Goal: Task Accomplishment & Management: Use online tool/utility

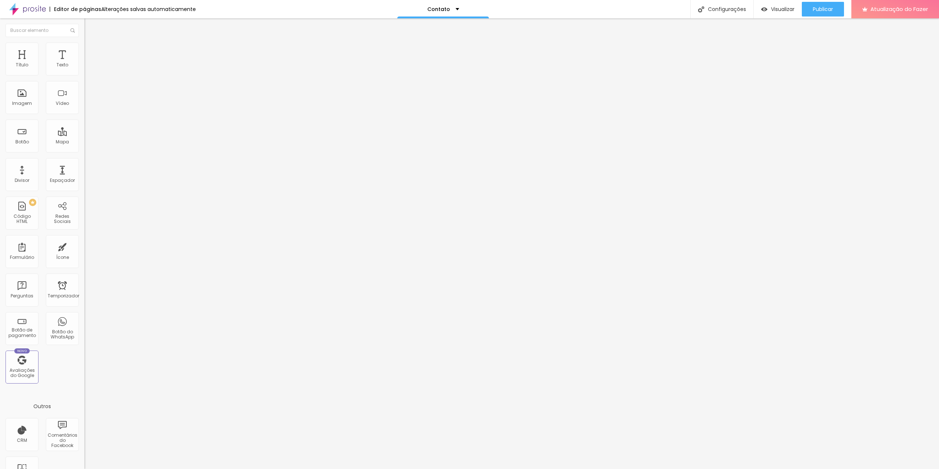
click at [89, 63] on font "Trocar imagem" at bounding box center [107, 60] width 36 height 6
click at [19, 102] on font "Imagem" at bounding box center [22, 103] width 20 height 6
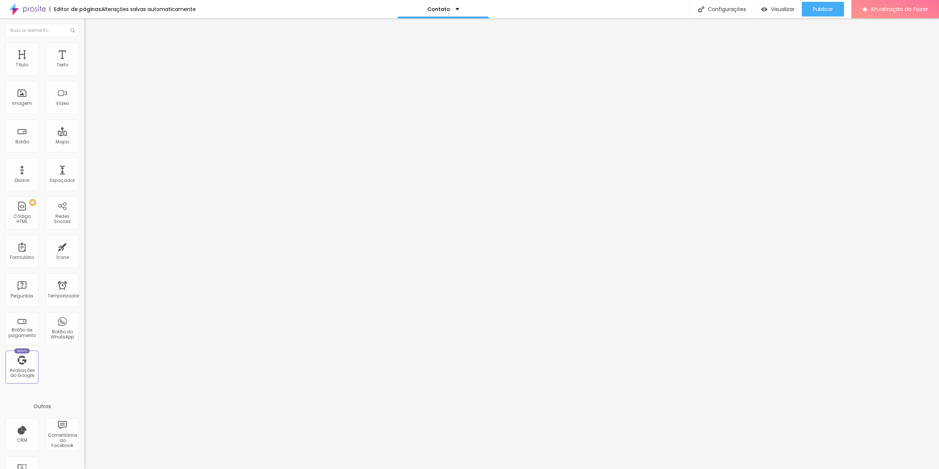
click at [84, 49] on li "Estilo" at bounding box center [126, 46] width 84 height 7
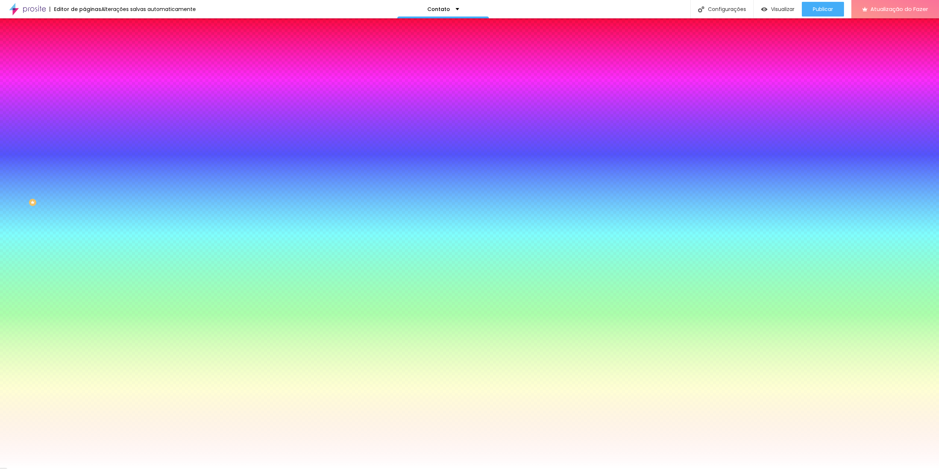
click at [91, 52] on font "Avançado" at bounding box center [103, 55] width 24 height 6
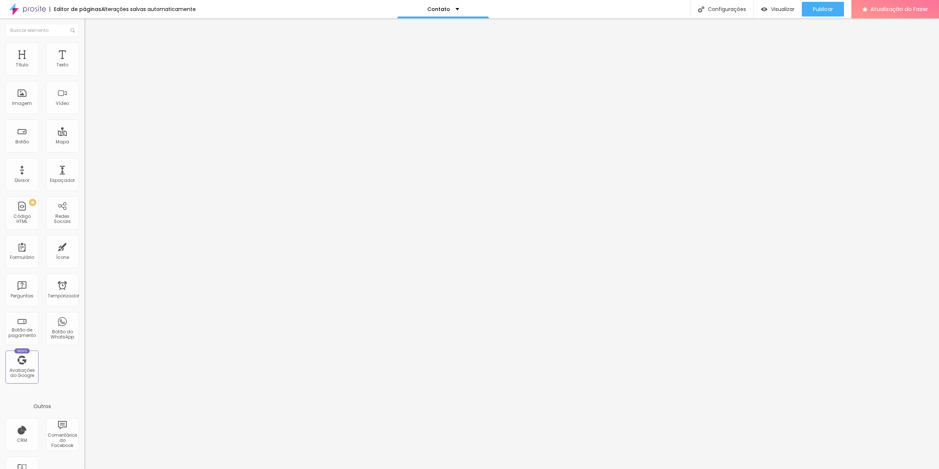
click at [84, 46] on img at bounding box center [87, 46] width 7 height 7
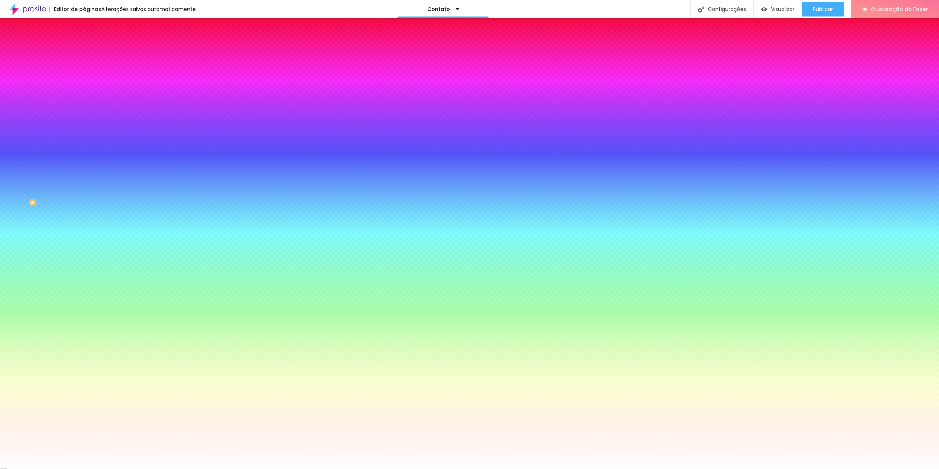
click at [84, 43] on li "Conteúdo" at bounding box center [126, 38] width 84 height 7
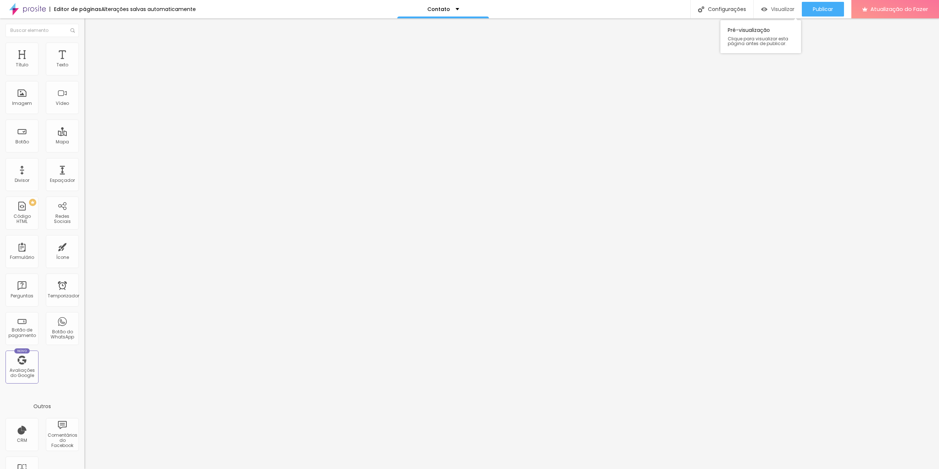
click at [770, 7] on div "Visualizar" at bounding box center [777, 9] width 33 height 6
click at [827, 9] on font "Publicar" at bounding box center [823, 9] width 20 height 7
click at [23, 98] on div "Imagem" at bounding box center [22, 97] width 33 height 33
click at [25, 387] on div "Título Texto Imagem Vídeo Botão Mapa Divisor Espaçador PREMIUM Código HTML Rede…" at bounding box center [42, 216] width 84 height 347
click at [89, 63] on font "Adicionar imagem" at bounding box center [110, 60] width 43 height 6
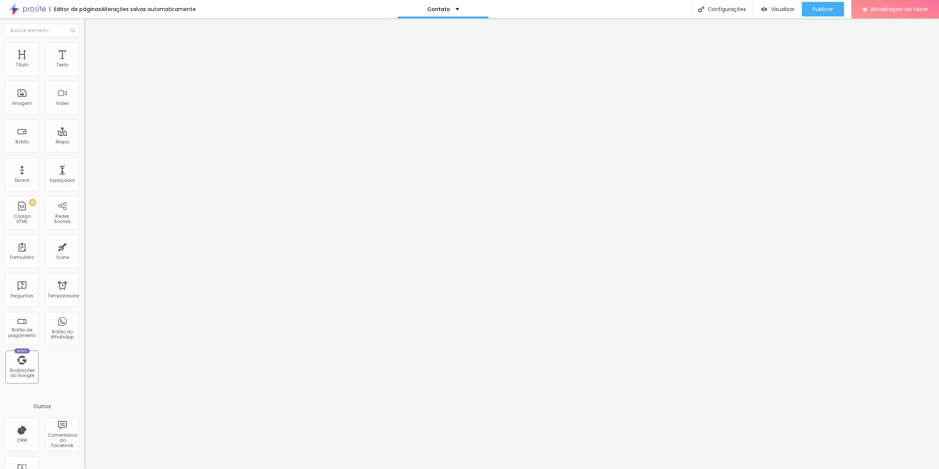
click at [84, 115] on span "Original" at bounding box center [93, 112] width 18 height 6
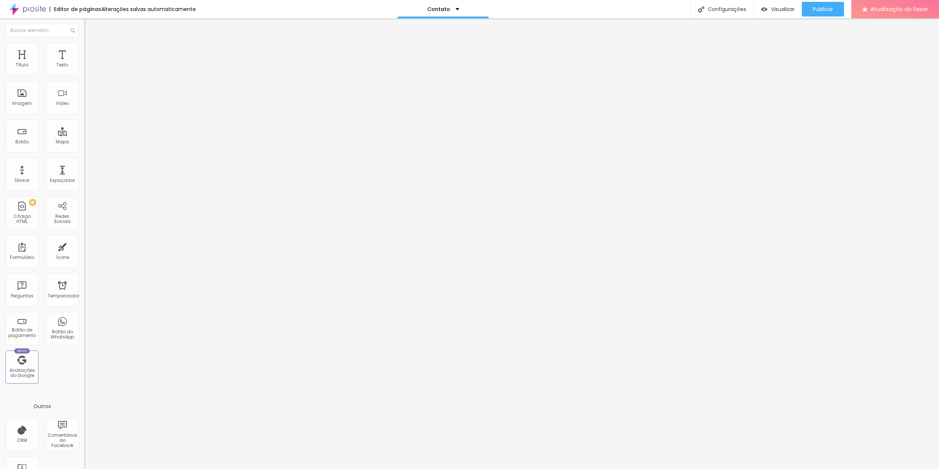
click at [84, 119] on span "Cinema" at bounding box center [93, 116] width 18 height 6
click at [84, 50] on img at bounding box center [87, 53] width 7 height 7
type input "8"
type input "7"
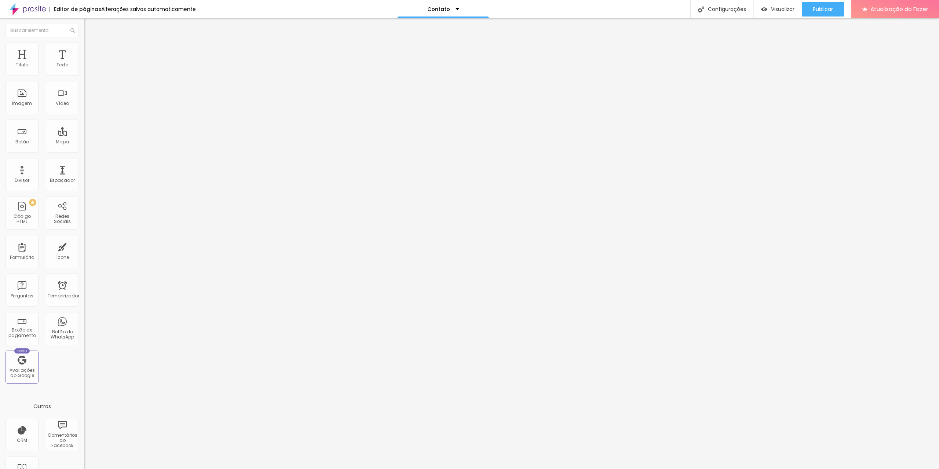
type input "7"
type input "6"
type input "5"
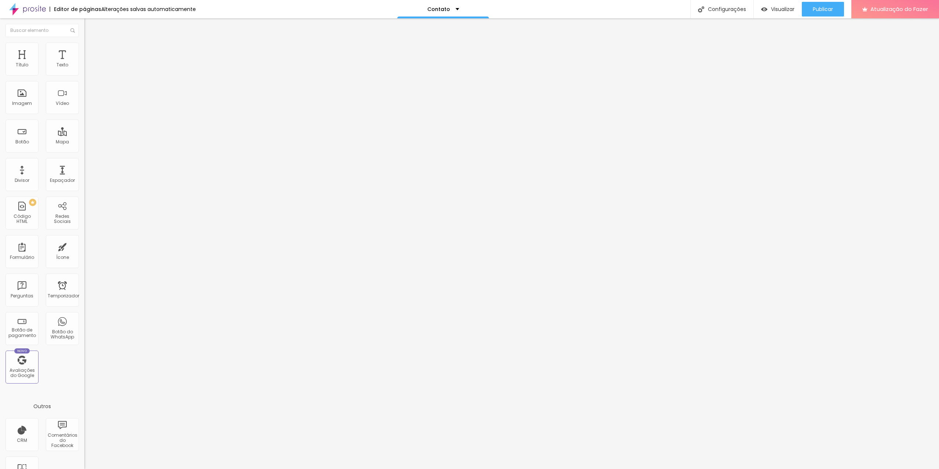
type input "4"
type input "1"
type input "2"
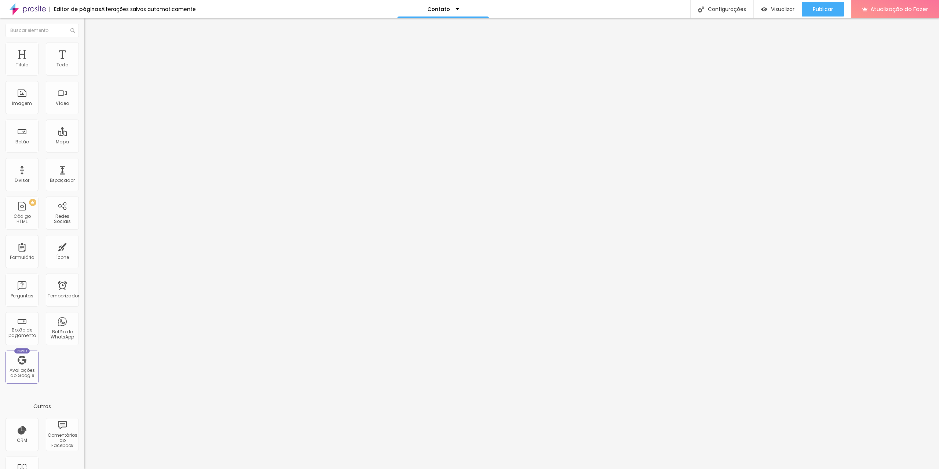
type input "2"
type input "1"
type input "0"
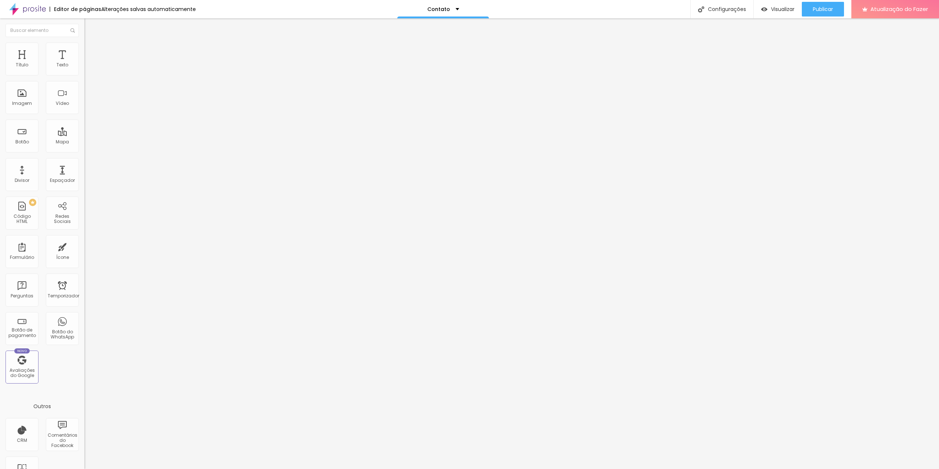
drag, startPoint x: 21, startPoint y: 85, endPoint x: 10, endPoint y: 87, distance: 11.9
type input "0"
click at [84, 246] on input "range" at bounding box center [107, 249] width 47 height 6
type input "6"
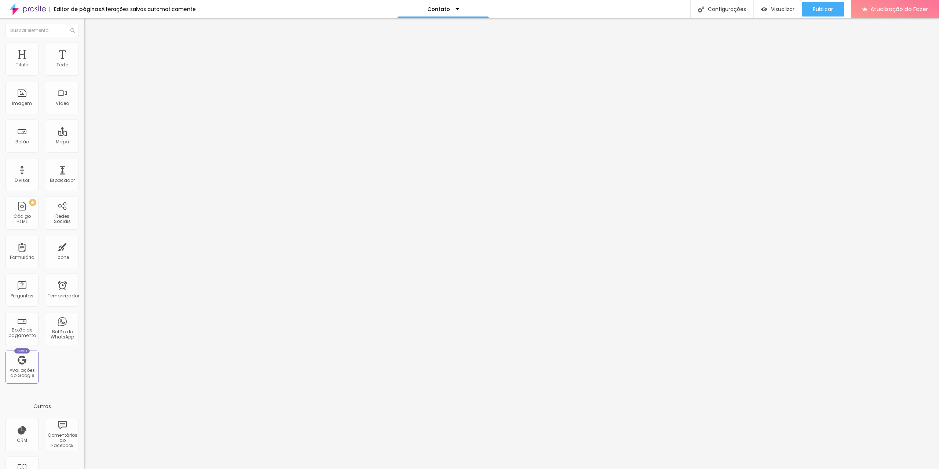
type input "4"
type input "3"
type input "1"
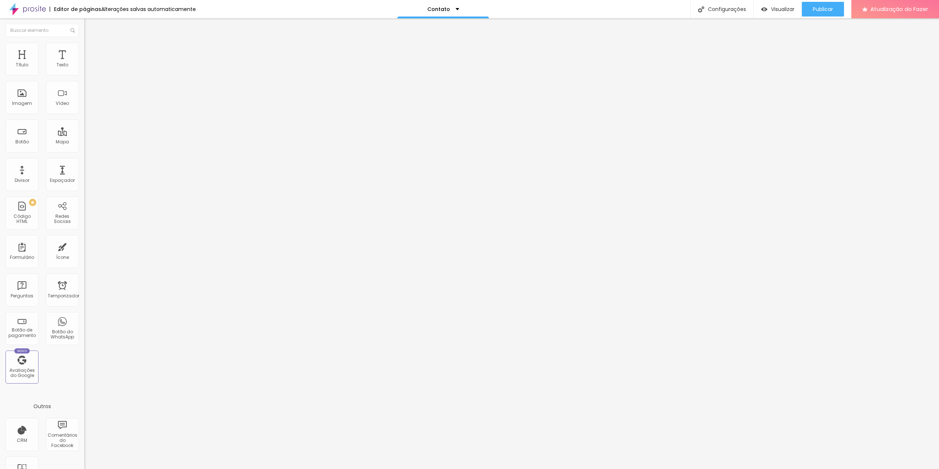
type input "1"
type input "0"
drag, startPoint x: 20, startPoint y: 73, endPoint x: 5, endPoint y: 73, distance: 15.0
type input "0"
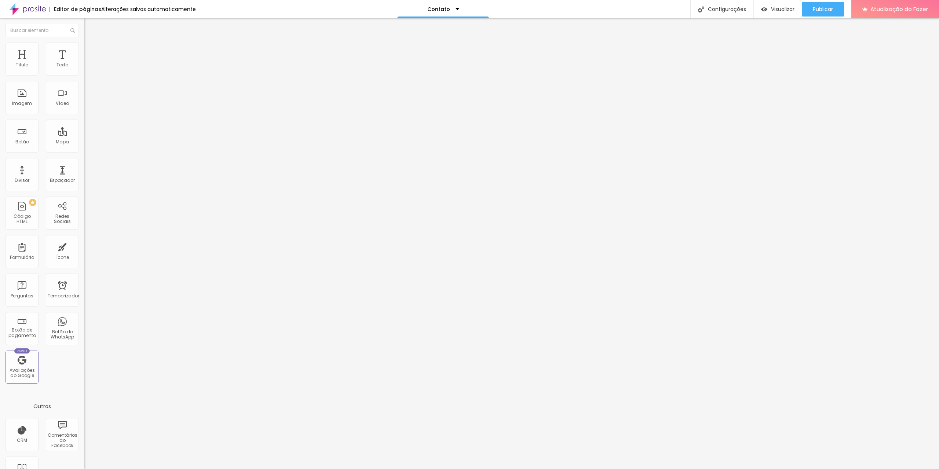
click at [84, 142] on input "range" at bounding box center [107, 145] width 47 height 6
click at [91, 50] on font "Estilo" at bounding box center [96, 47] width 11 height 6
type input "95"
type input "90"
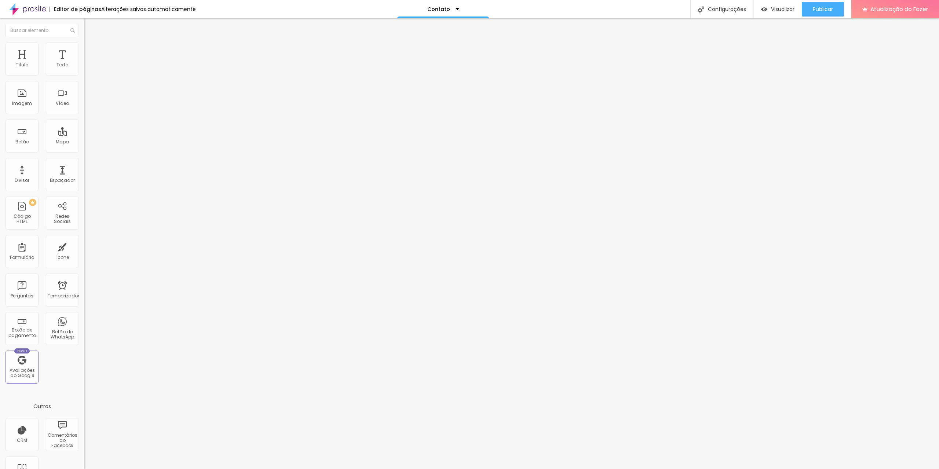
type input "90"
type input "85"
type input "80"
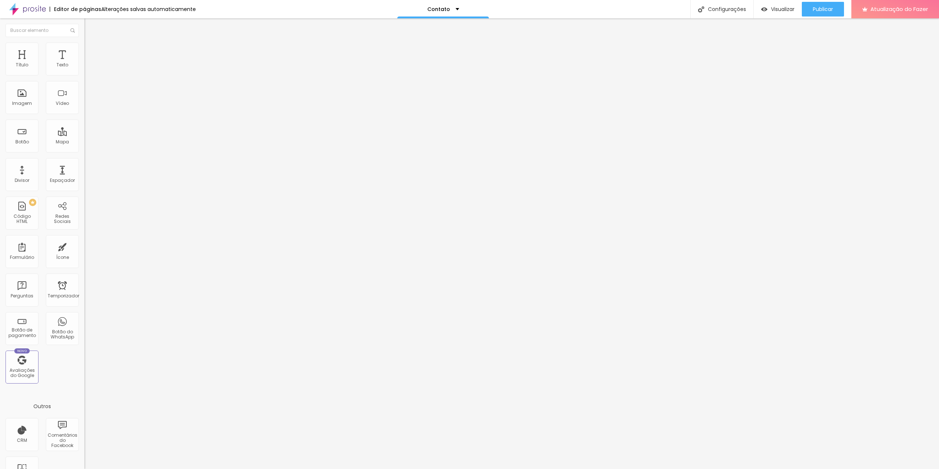
type input "75"
type input "70"
type input "65"
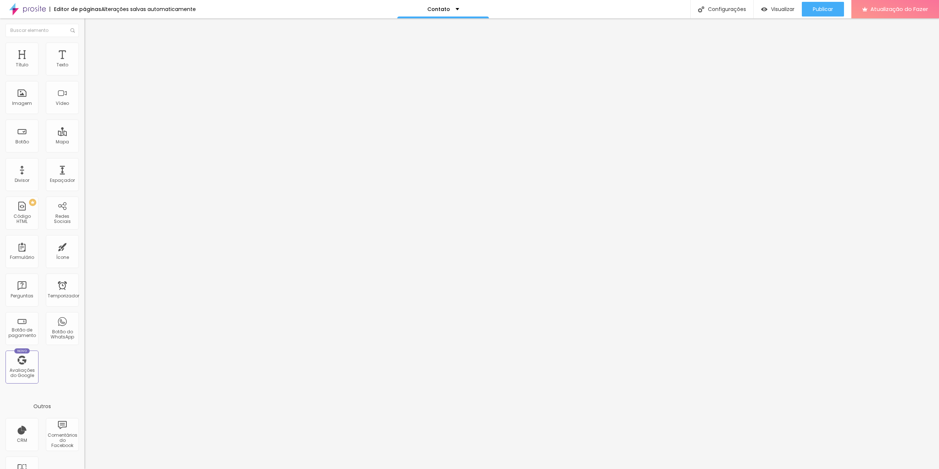
type input "65"
type input "60"
type input "55"
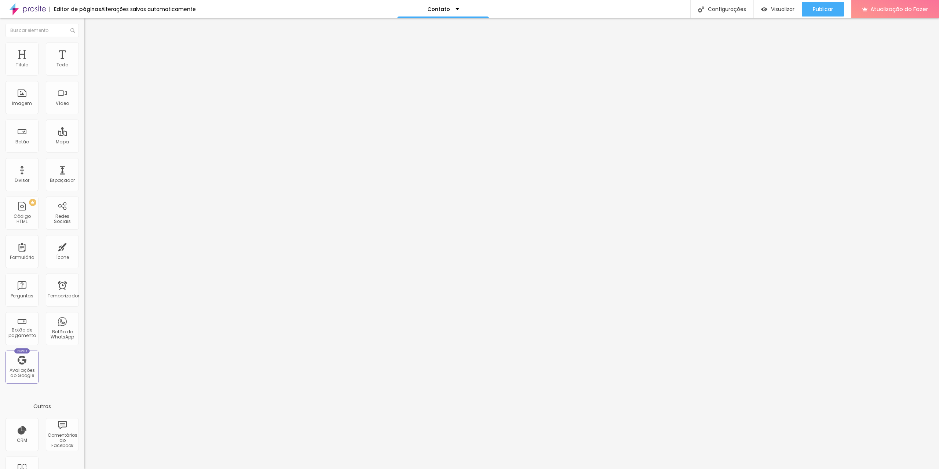
type input "50"
type input "45"
drag, startPoint x: 77, startPoint y: 77, endPoint x: 35, endPoint y: 80, distance: 42.3
type input "45"
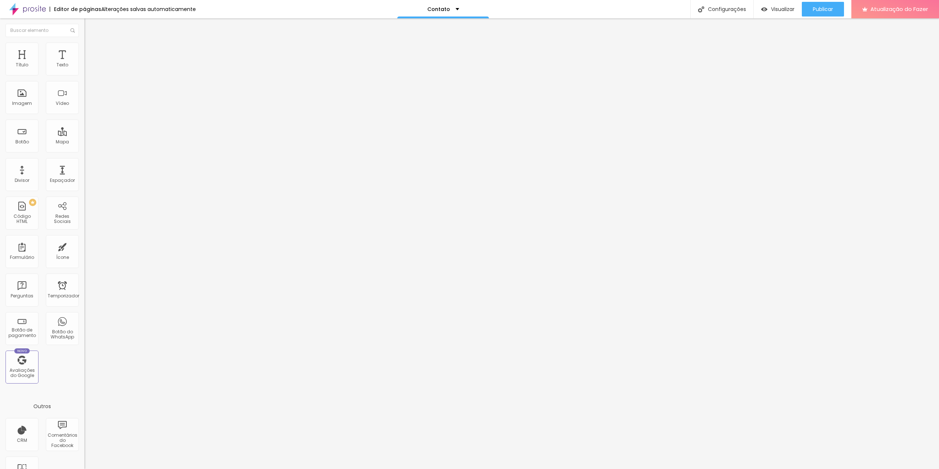
click at [84, 75] on input "range" at bounding box center [107, 72] width 47 height 6
type input "40"
type input "35"
drag, startPoint x: 32, startPoint y: 77, endPoint x: 26, endPoint y: 77, distance: 5.6
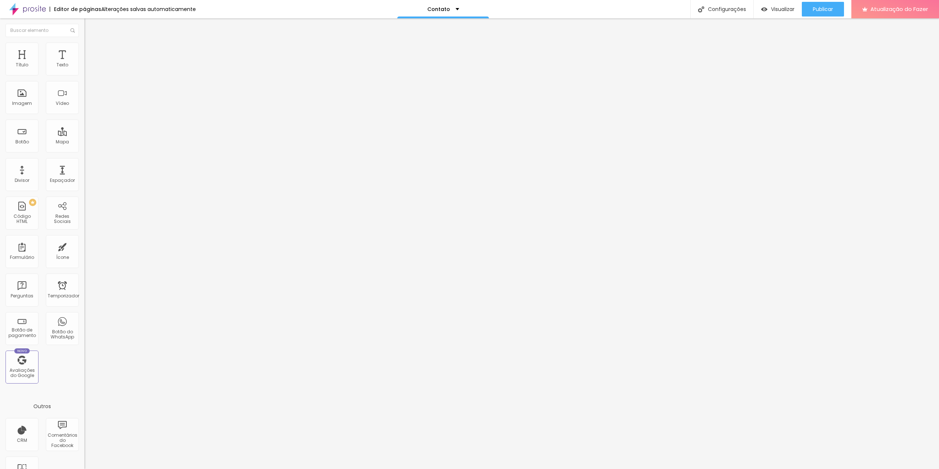
type input "35"
click at [84, 75] on input "range" at bounding box center [107, 72] width 47 height 6
click at [91, 52] on font "Avançado" at bounding box center [103, 55] width 24 height 6
click at [84, 149] on input "0" at bounding box center [100, 153] width 32 height 8
type input "10"
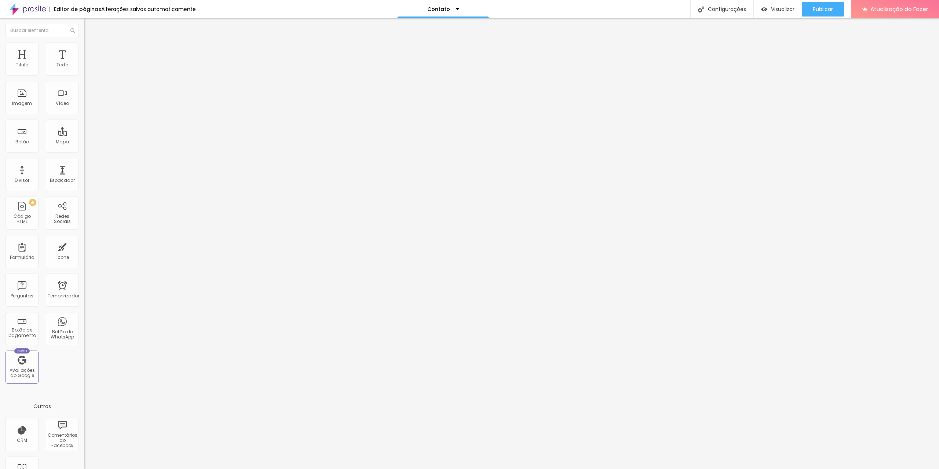
type input "10"
type input "100"
type input "10"
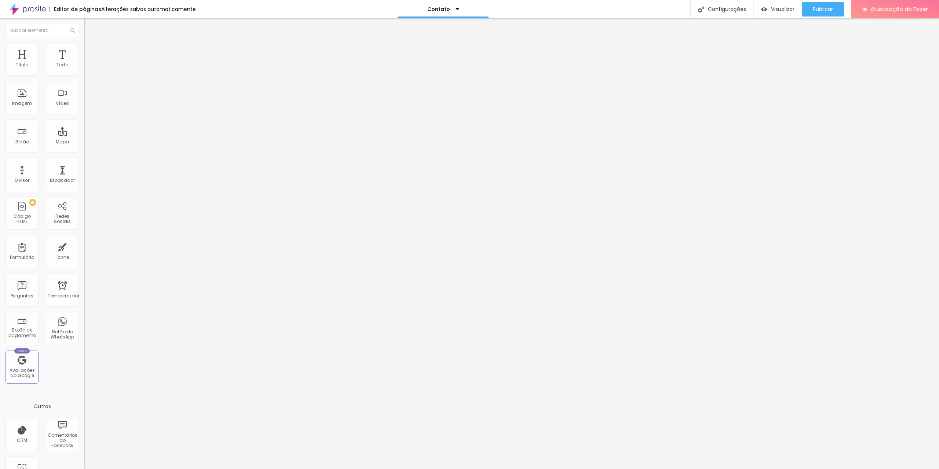
click at [84, 253] on input "0" at bounding box center [100, 257] width 32 height 8
type input "10"
click at [91, 51] on font "Estilo" at bounding box center [96, 47] width 11 height 6
type input "3"
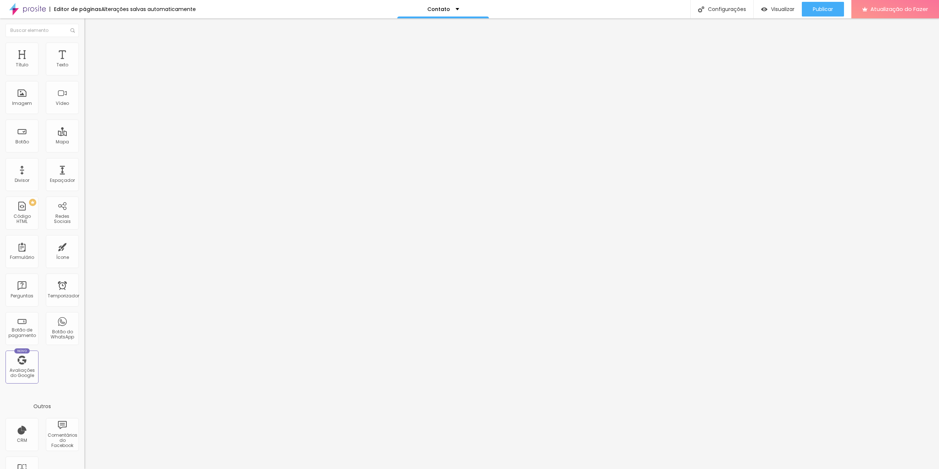
type input "3"
type input "8"
type input "16"
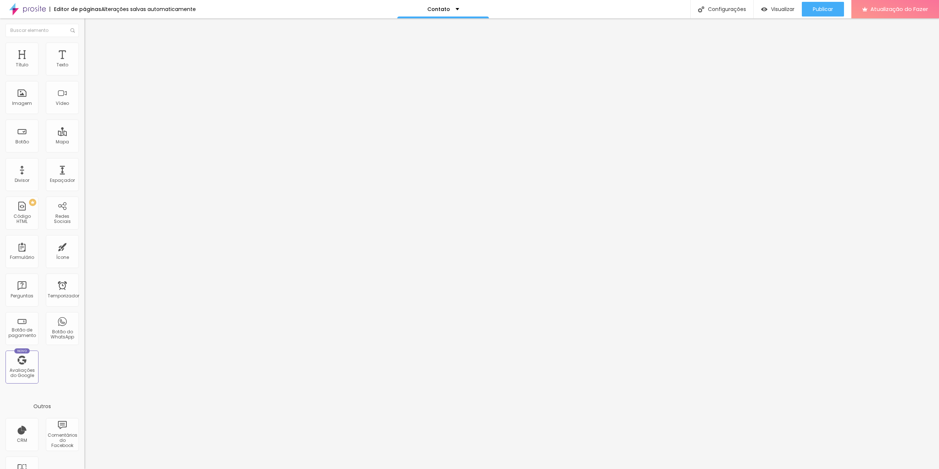
type input "27"
type input "31"
type input "32"
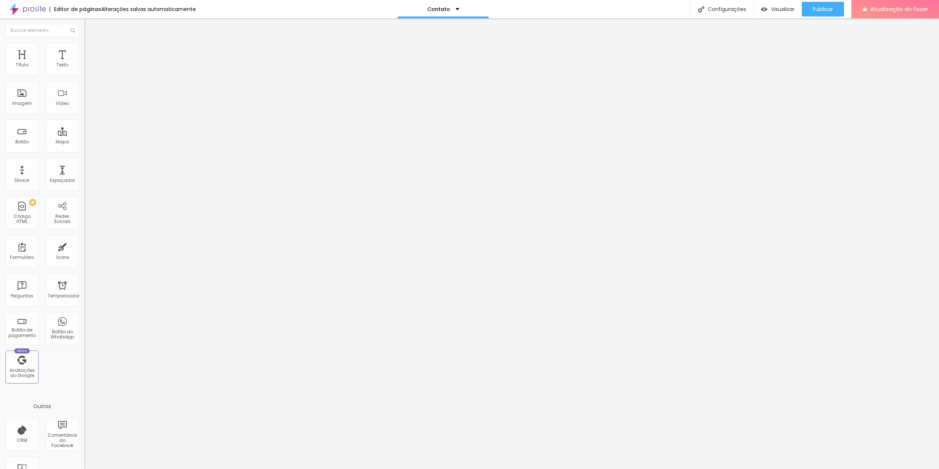
type input "32"
type input "33"
type input "37"
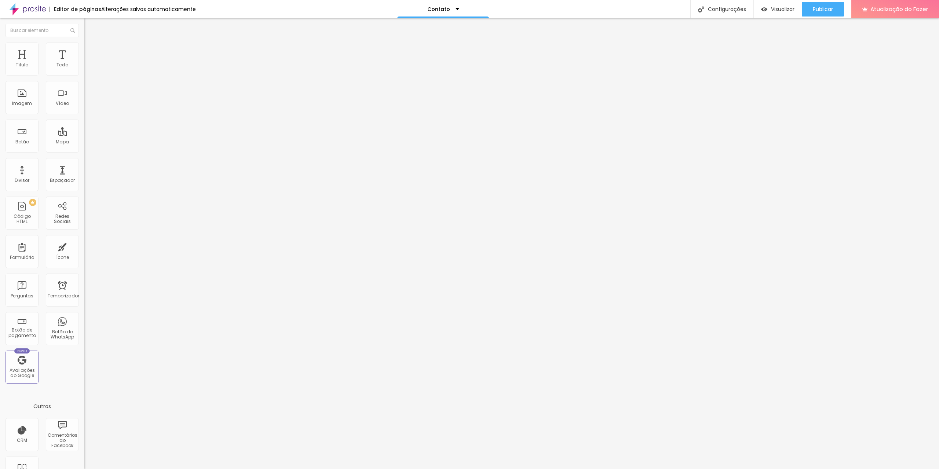
type input "41"
type input "48"
type input "55"
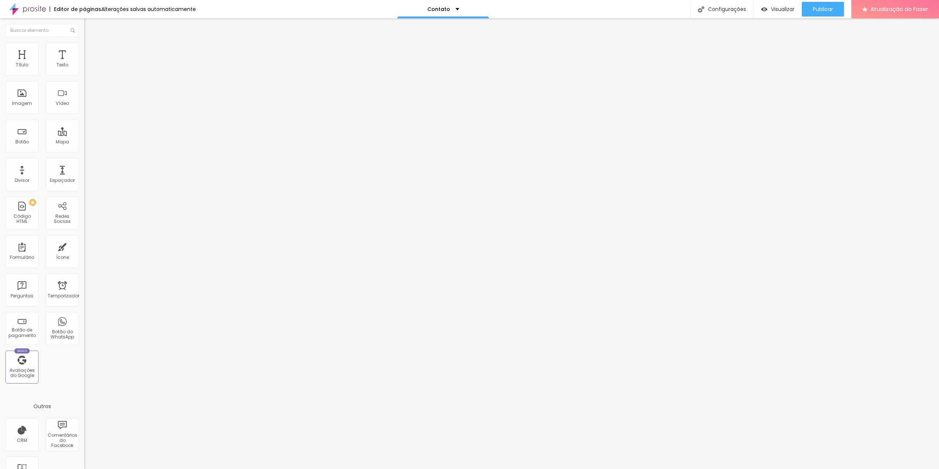
type input "55"
type input "59"
type input "69"
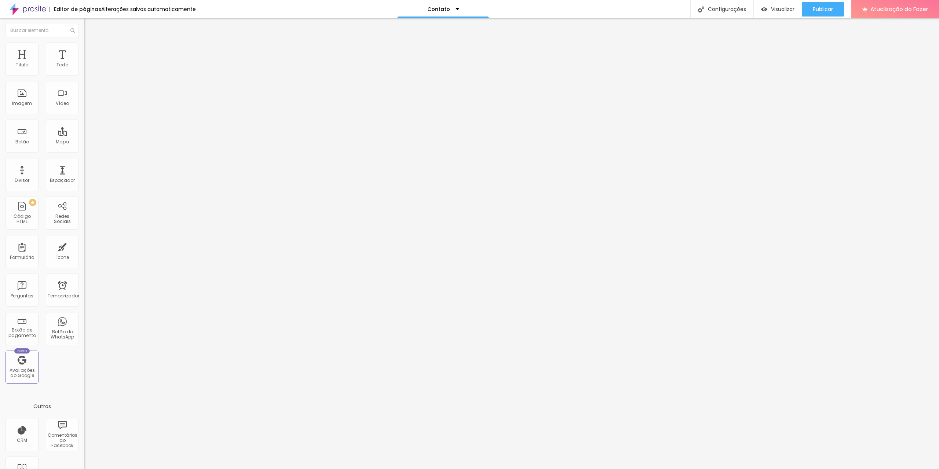
type input "70"
type input "71"
type input "81"
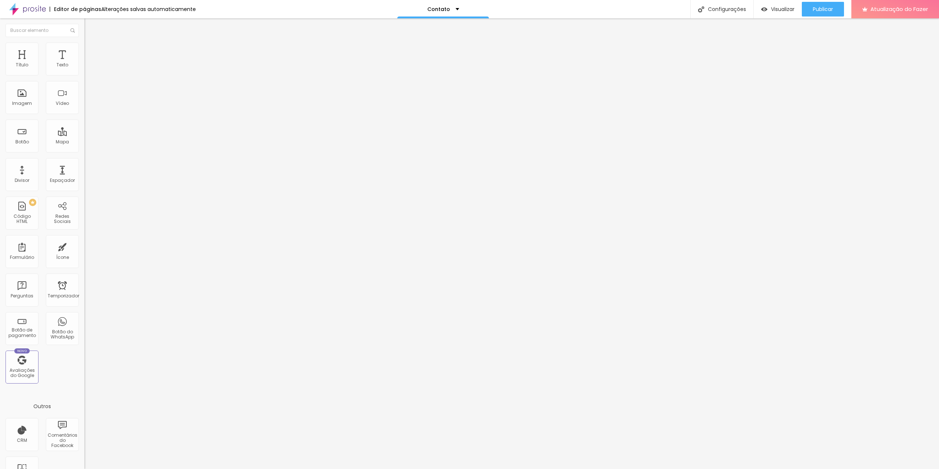
type input "81"
type input "83"
type input "88"
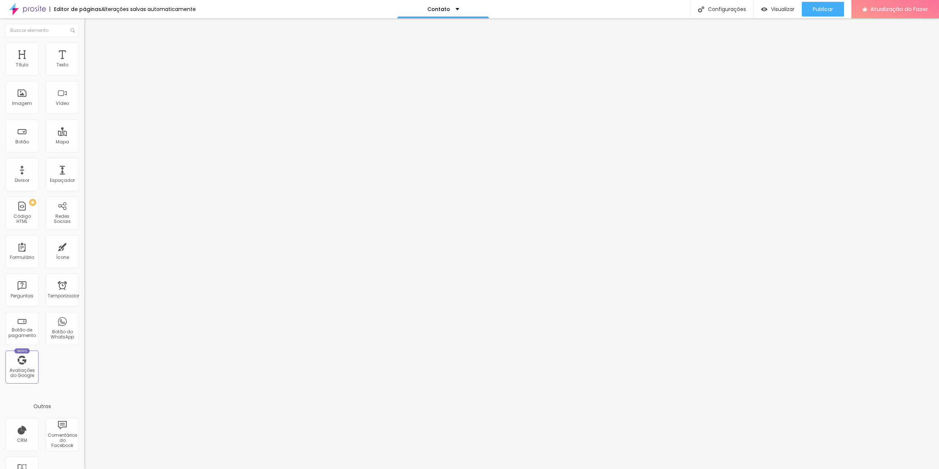
type input "93"
type input "96"
type input "98"
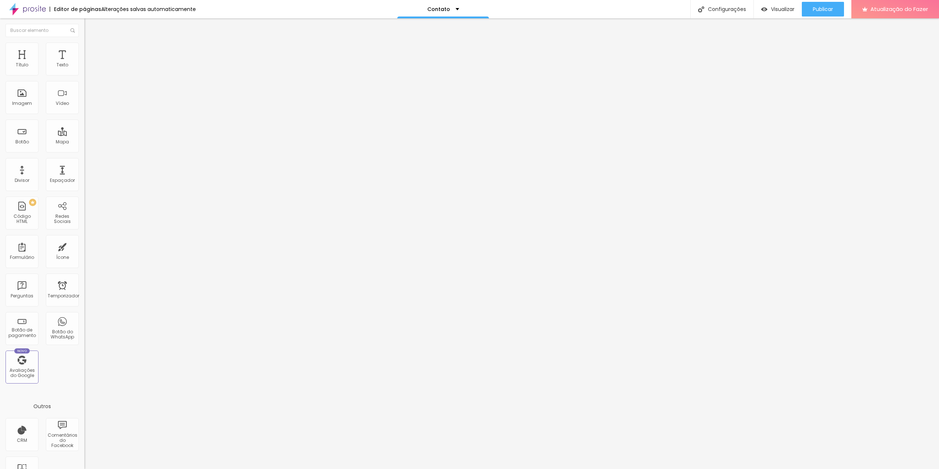
type input "98"
type input "99"
type input "104"
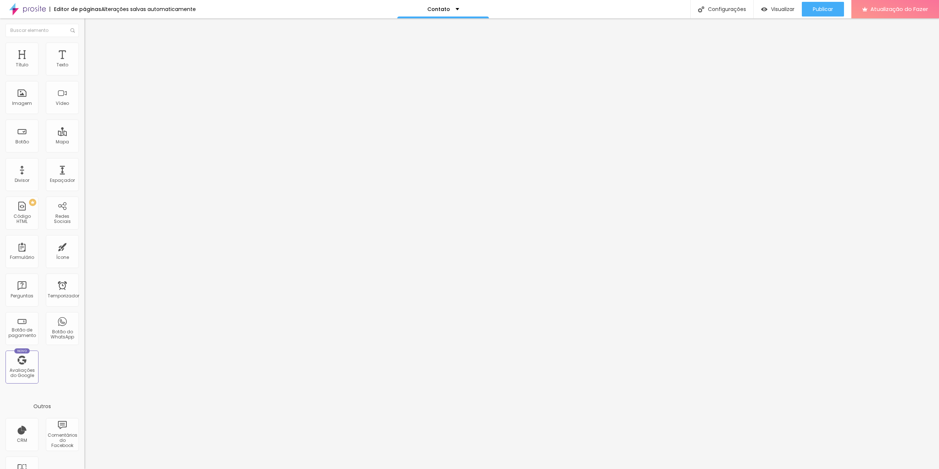
type input "109"
type input "115"
type input "122"
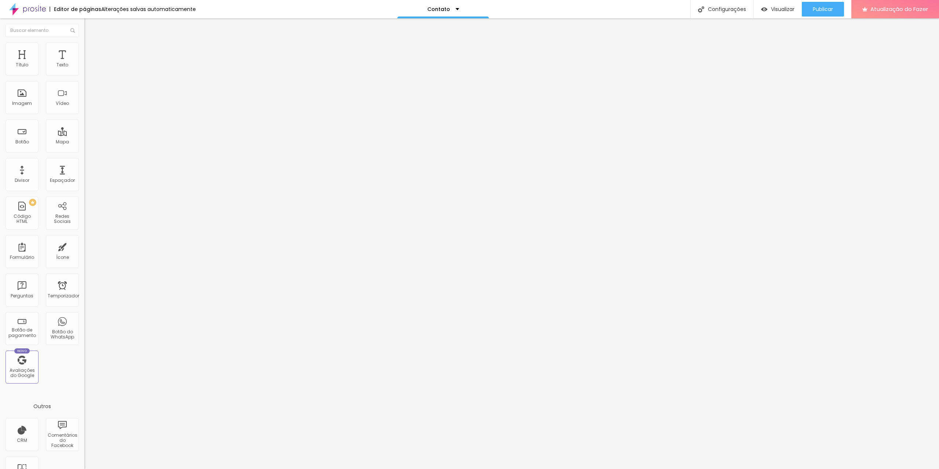
type input "122"
type input "129"
type input "131"
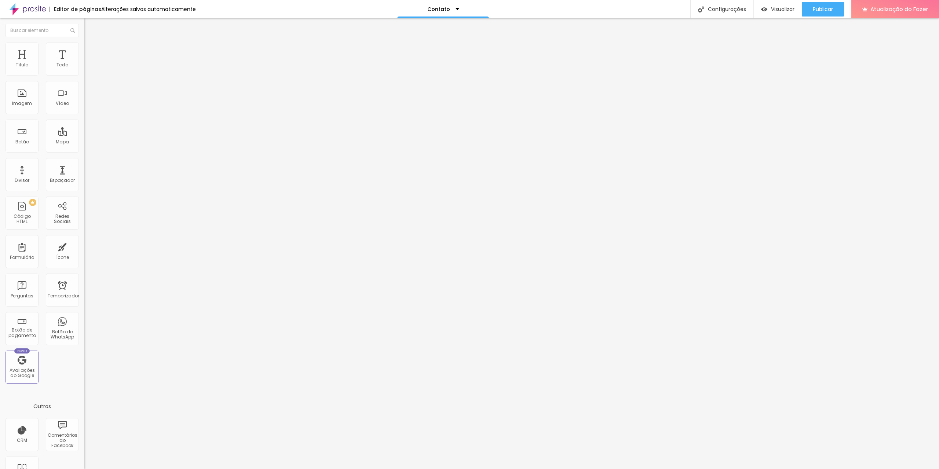
type input "138"
type input "144"
type input "150"
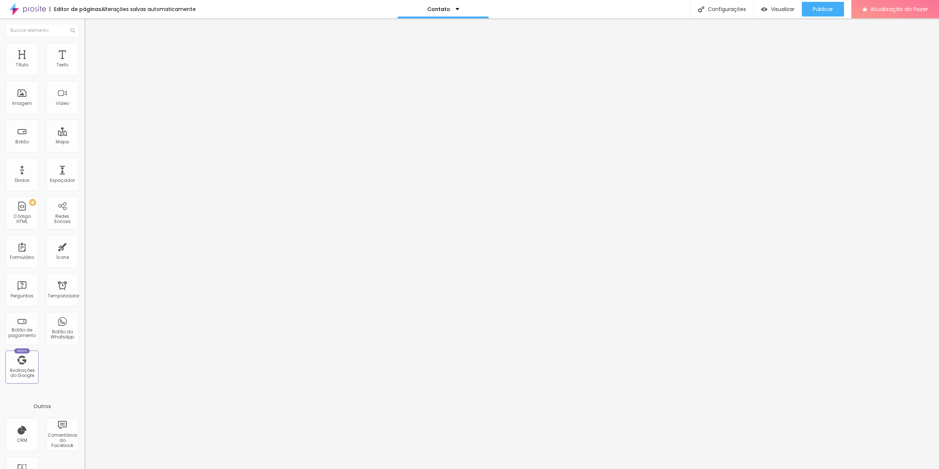
type input "150"
type input "157"
type input "168"
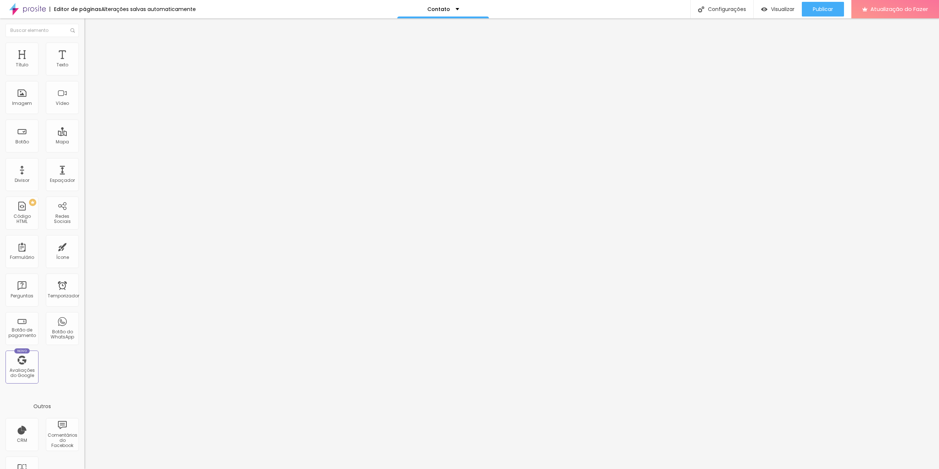
type input "174"
type input "179"
type input "183"
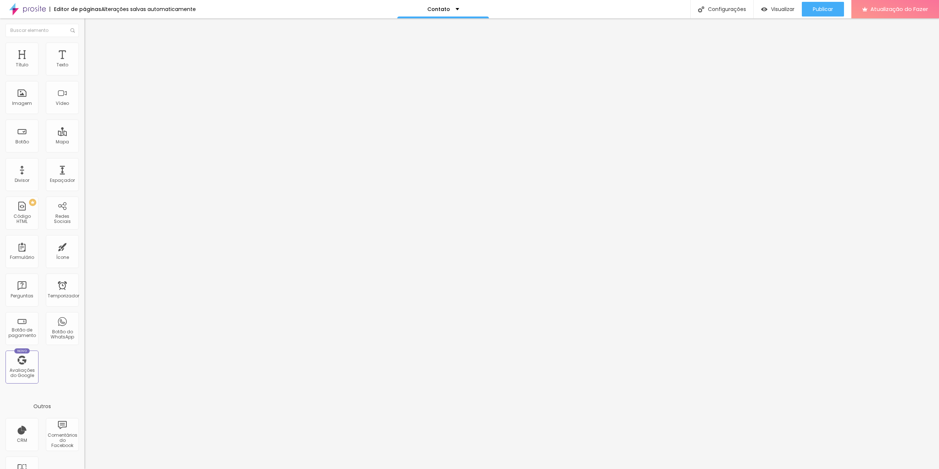
type input "183"
type input "187"
type input "193"
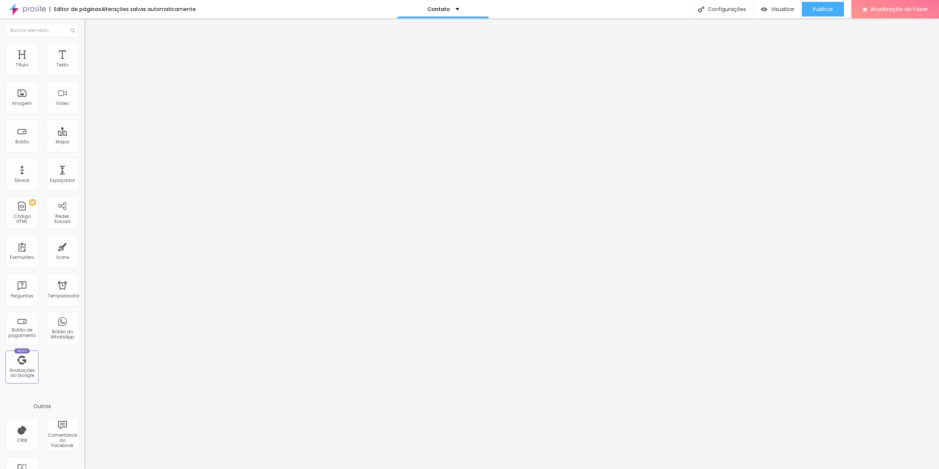
type input "197"
type input "200"
type input "196"
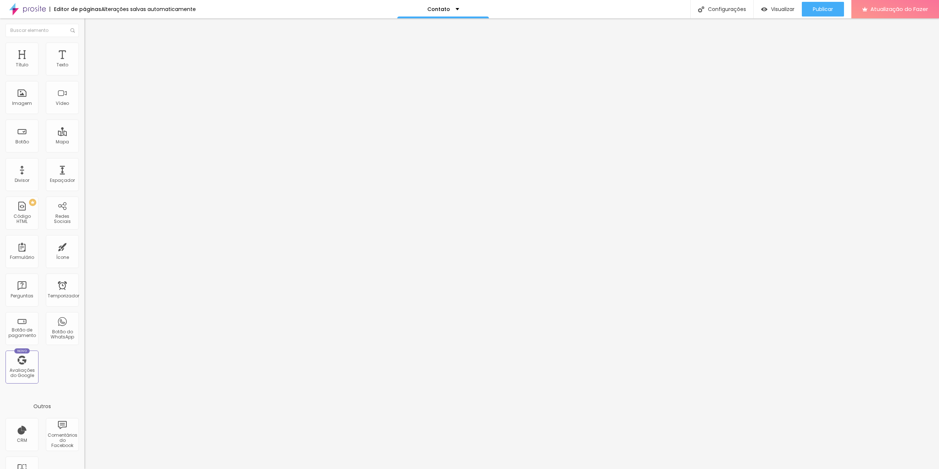
type input "196"
type input "181"
type input "163"
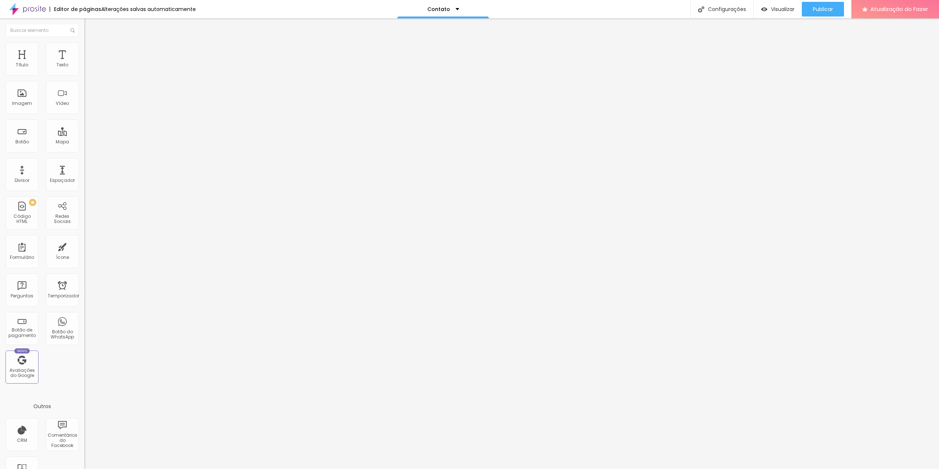
type input "148"
type input "131"
type input "109"
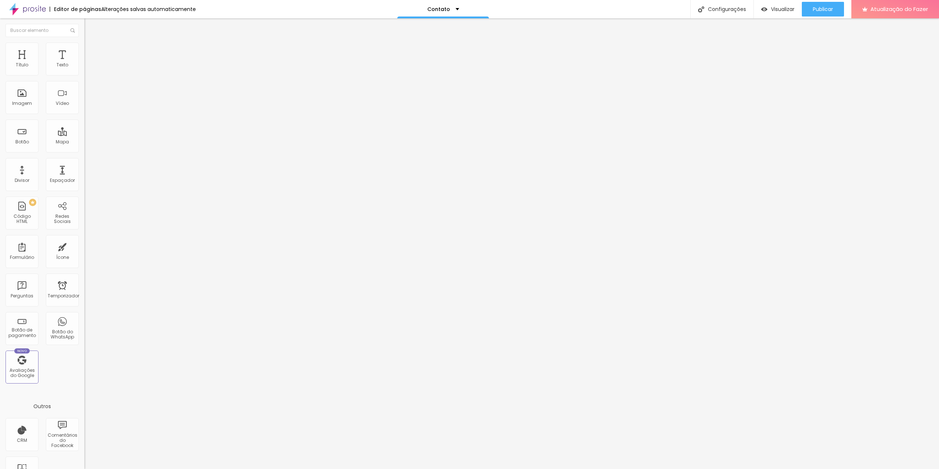
type input "109"
type input "95"
type input "86"
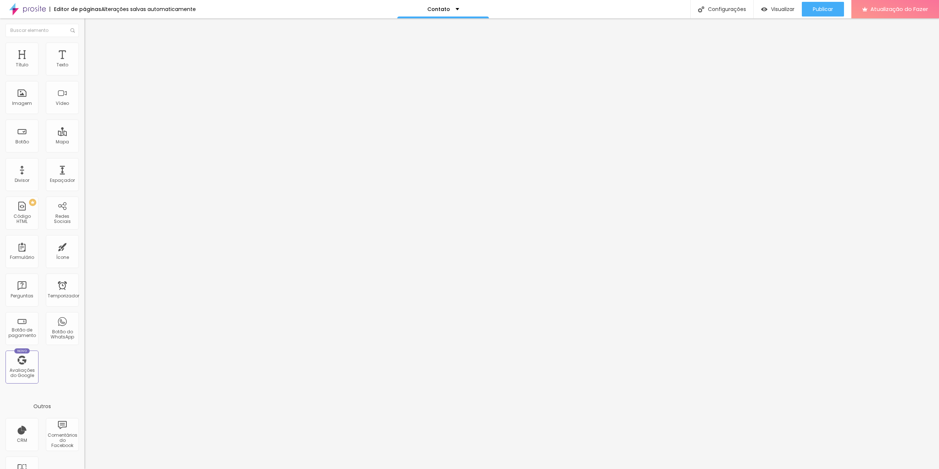
type input "58"
type input "36"
type input "14"
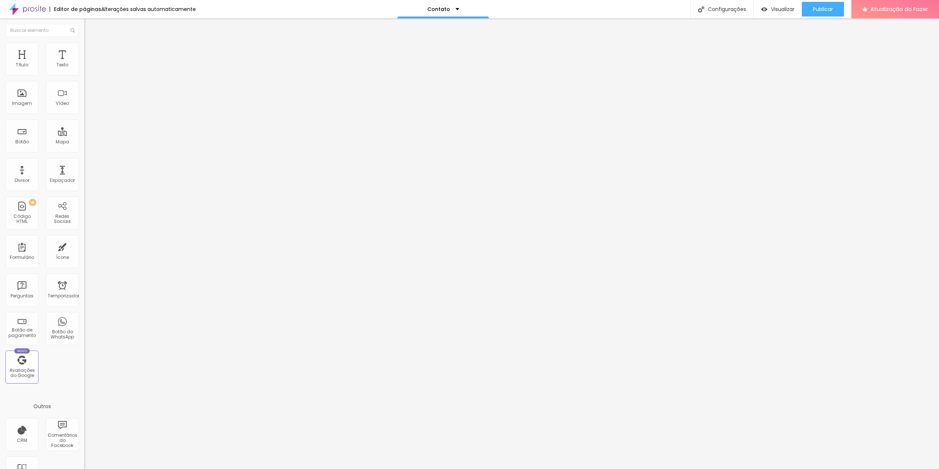
type input "14"
type input "0"
drag, startPoint x: 15, startPoint y: 92, endPoint x: 0, endPoint y: 94, distance: 15.5
click at [84, 161] on input "range" at bounding box center [107, 164] width 47 height 6
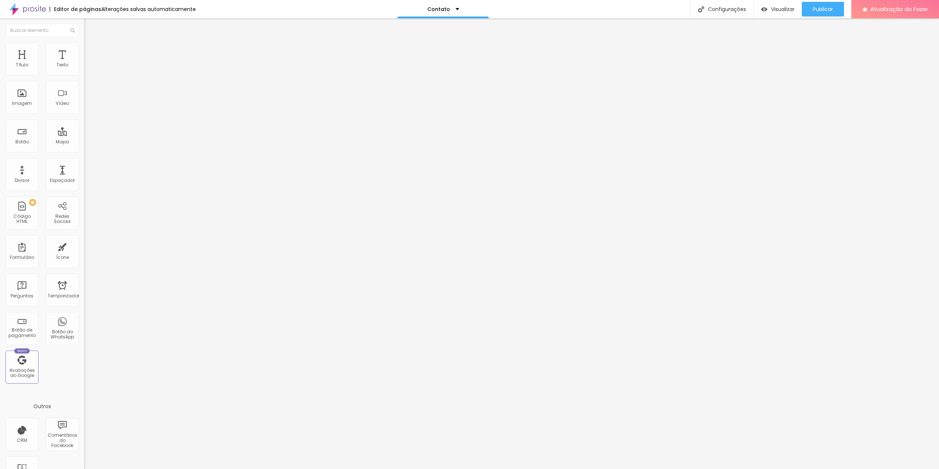
click at [84, 115] on span "Cinema 16:9" at bounding box center [98, 112] width 28 height 6
click at [84, 126] on span "Padrão" at bounding box center [92, 123] width 17 height 6
click at [84, 131] on span "Quadrado" at bounding box center [96, 127] width 24 height 6
click at [103, 119] on font "16:9" at bounding box center [107, 116] width 8 height 6
click at [84, 47] on img at bounding box center [87, 46] width 7 height 7
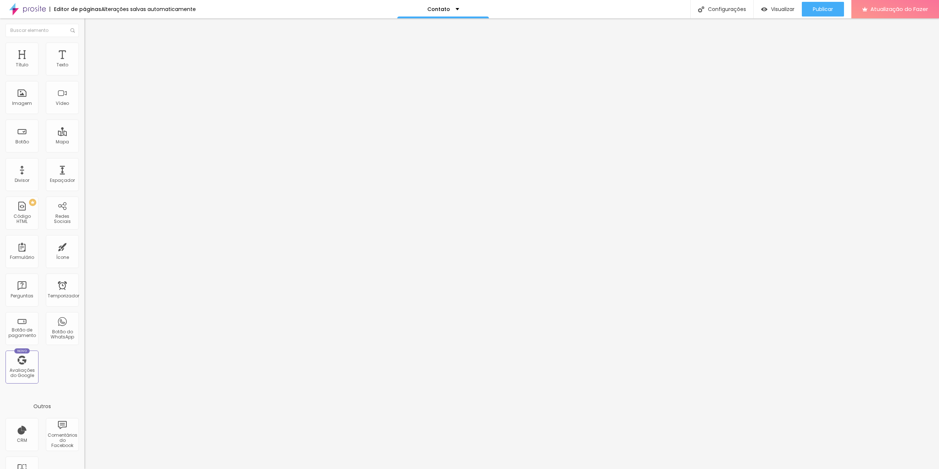
type input "2"
type input "6"
type input "8"
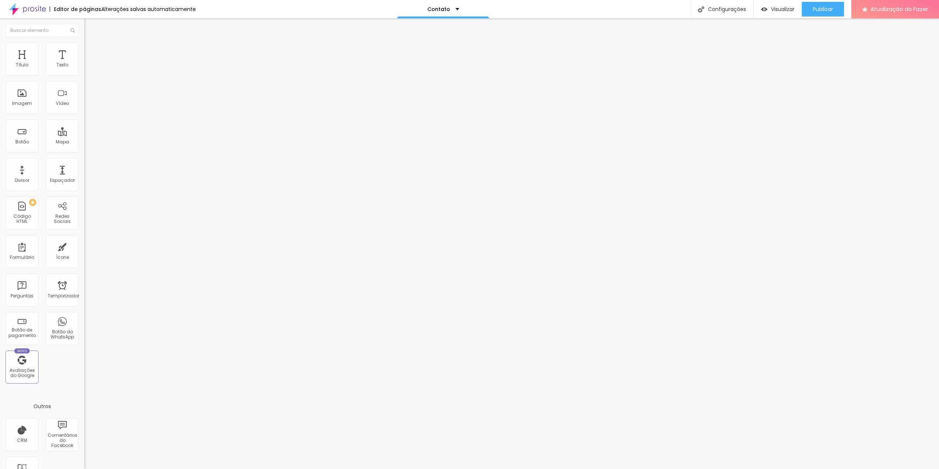
type input "8"
type input "9"
type input "13"
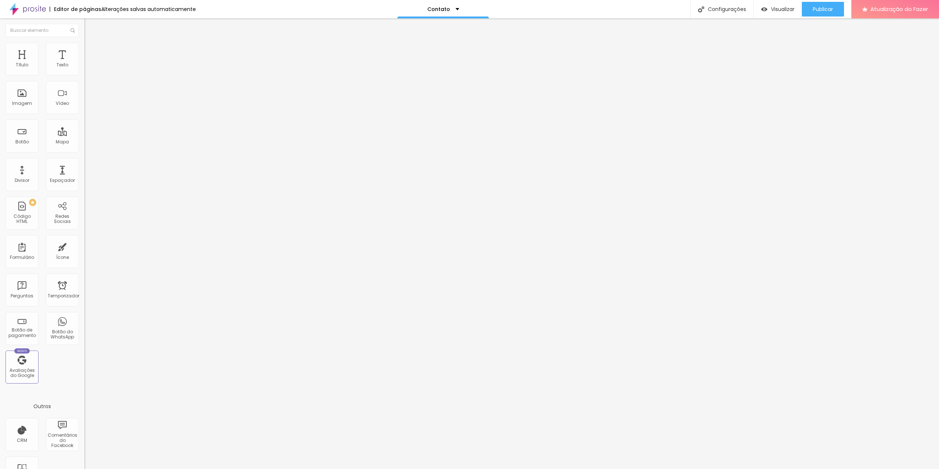
type input "16"
type input "24"
type input "30"
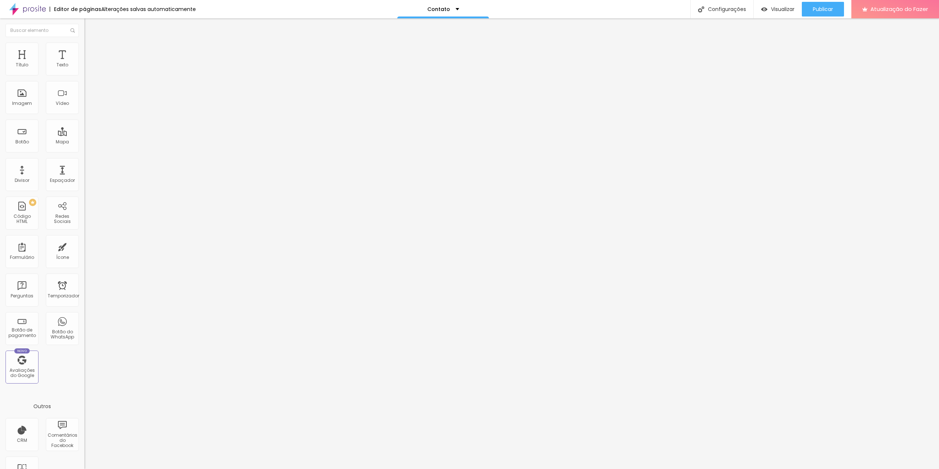
type input "30"
type input "38"
type input "43"
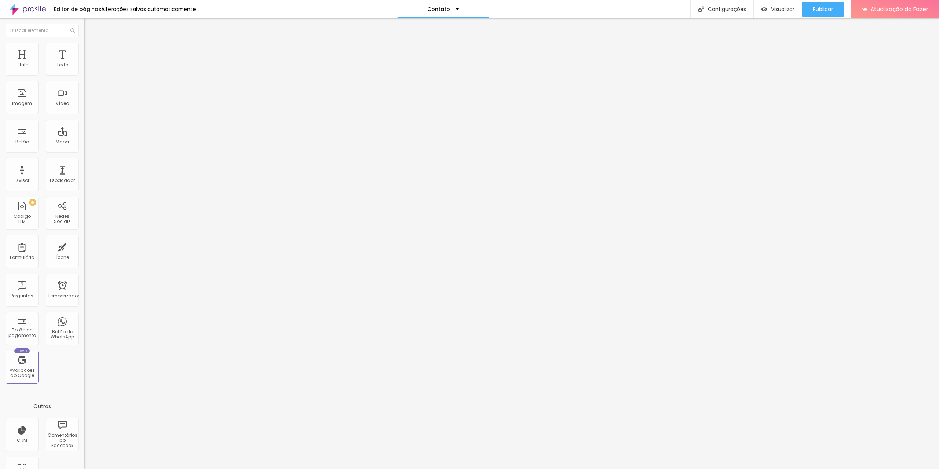
type input "48"
type input "52"
type input "53"
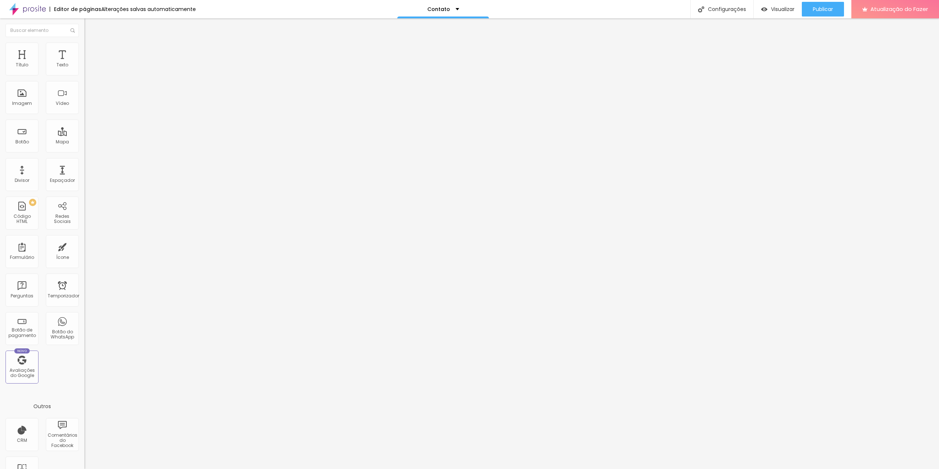
type input "53"
type input "59"
type input "65"
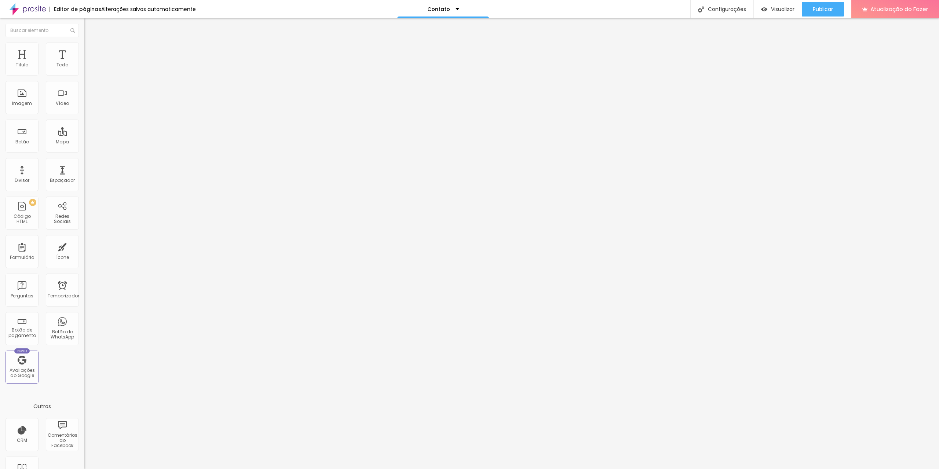
type input "77"
drag, startPoint x: 17, startPoint y: 92, endPoint x: 64, endPoint y: 93, distance: 47.0
click at [84, 161] on input "range" at bounding box center [107, 164] width 47 height 6
drag, startPoint x: 60, startPoint y: 93, endPoint x: 0, endPoint y: 96, distance: 60.3
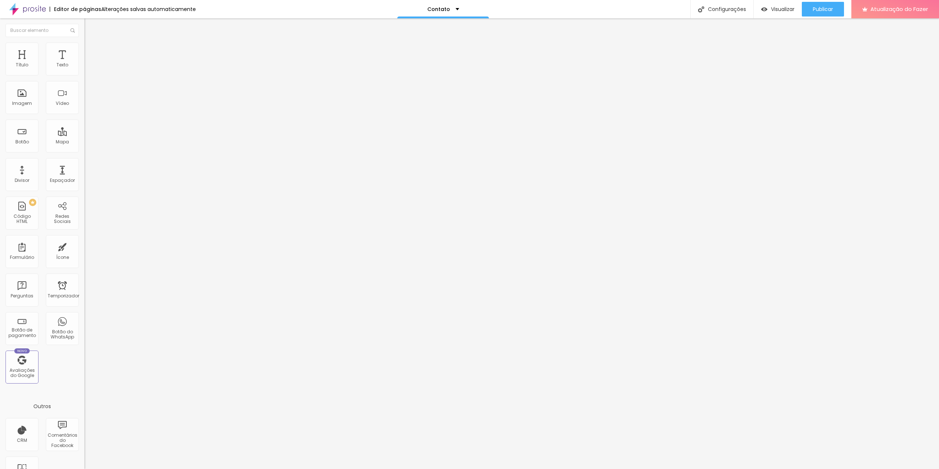
click at [84, 161] on input "range" at bounding box center [107, 164] width 47 height 6
click at [84, 183] on font "DESATIVADO" at bounding box center [97, 186] width 27 height 6
click at [84, 179] on font "Sombra" at bounding box center [93, 182] width 18 height 6
click at [87, 198] on icon "button" at bounding box center [89, 200] width 4 height 4
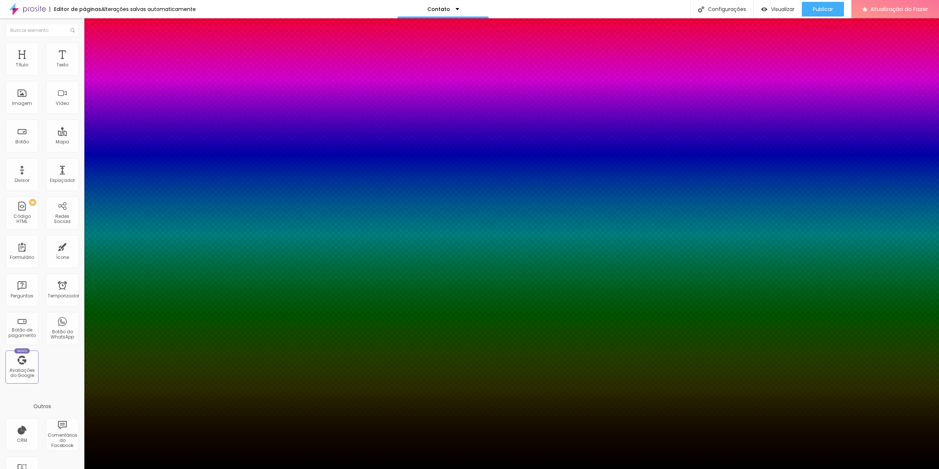
drag, startPoint x: 122, startPoint y: 198, endPoint x: 142, endPoint y: 199, distance: 20.6
drag, startPoint x: 139, startPoint y: 199, endPoint x: 114, endPoint y: 199, distance: 25.0
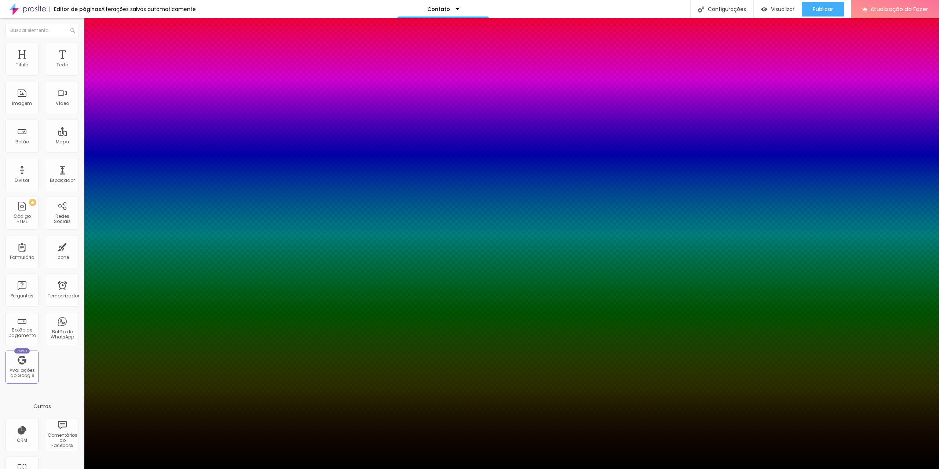
click at [113, 469] on div at bounding box center [469, 469] width 939 height 0
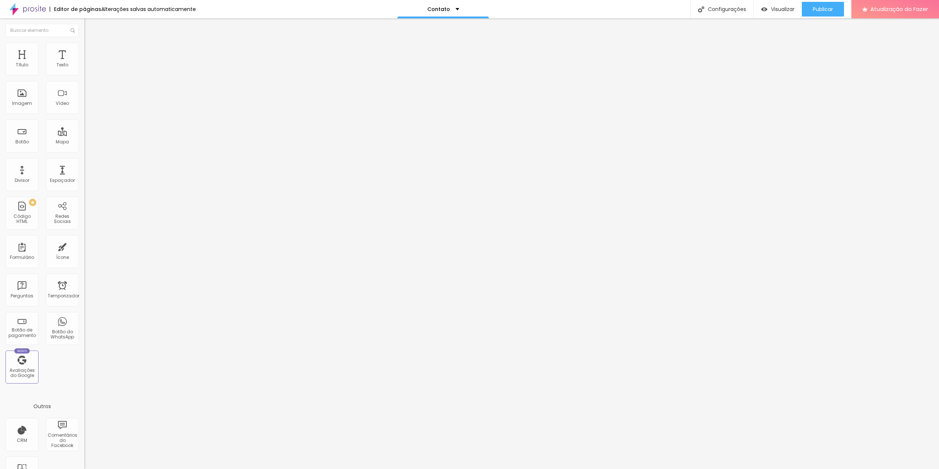
click at [84, 43] on li "Conteúdo" at bounding box center [126, 38] width 84 height 7
click at [84, 62] on div "Trocar imagem" at bounding box center [126, 59] width 84 height 5
click at [89, 63] on font "Trocar imagem" at bounding box center [107, 60] width 36 height 6
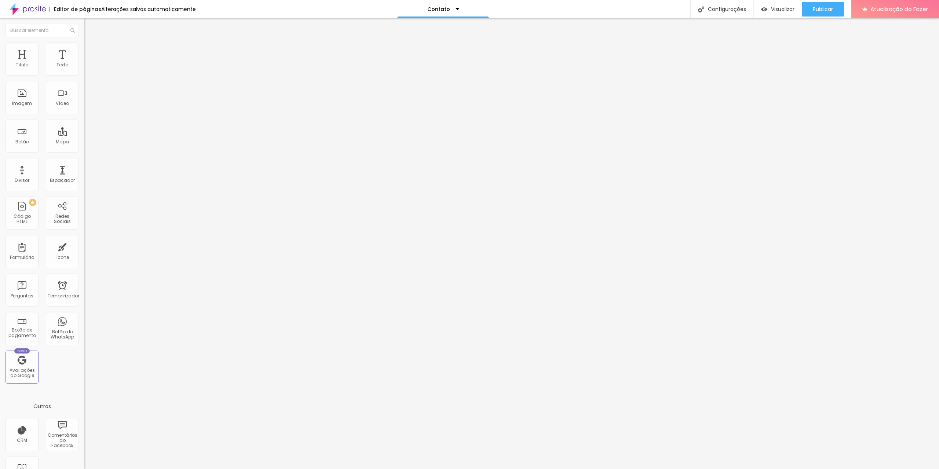
click at [828, 7] on font "Publicar" at bounding box center [823, 9] width 20 height 7
click at [779, 12] on font "Visualizar" at bounding box center [782, 9] width 23 height 7
click at [89, 63] on font "Trocar imagem" at bounding box center [107, 60] width 36 height 6
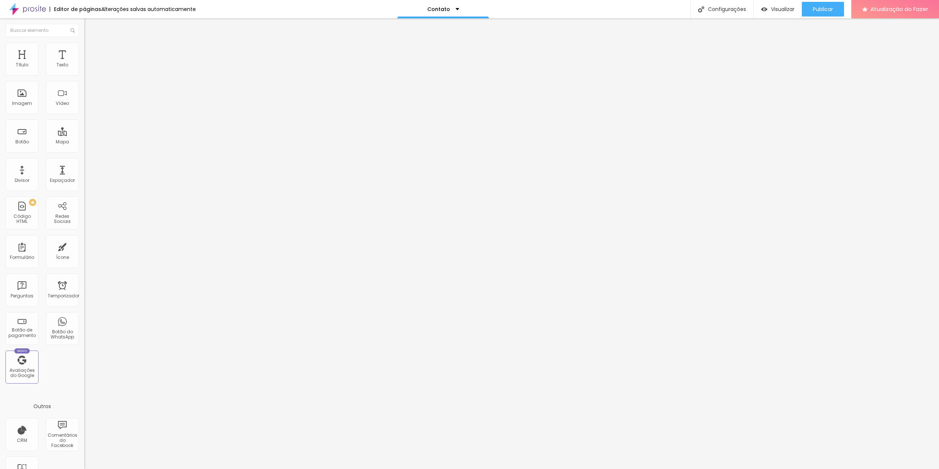
click at [89, 63] on font "Trocar imagem" at bounding box center [107, 60] width 36 height 6
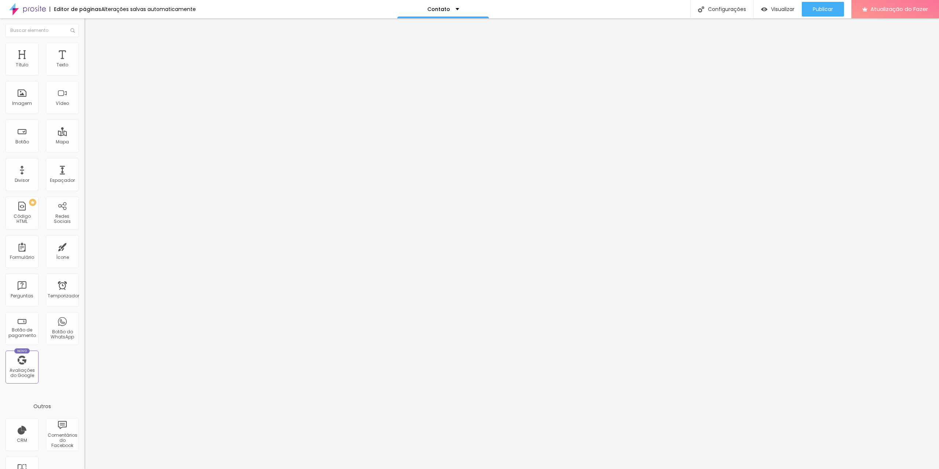
click at [824, 8] on font "Publicar" at bounding box center [823, 9] width 20 height 7
click at [777, 11] on font "Visualizar" at bounding box center [782, 9] width 23 height 7
